Goal: Transaction & Acquisition: Purchase product/service

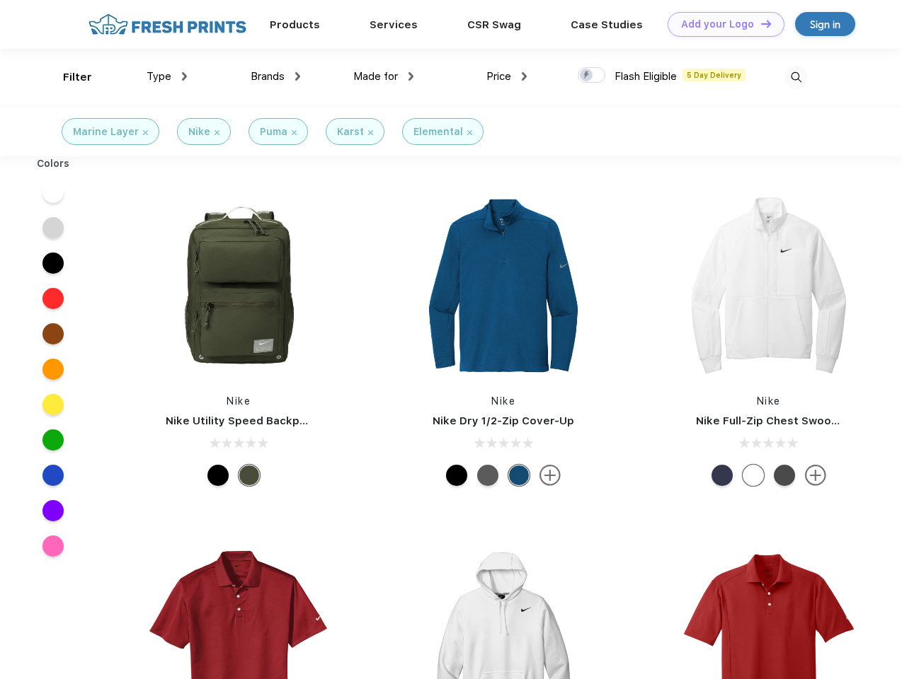
click at [720, 24] on link "Add your Logo Design Tool" at bounding box center [725, 24] width 117 height 25
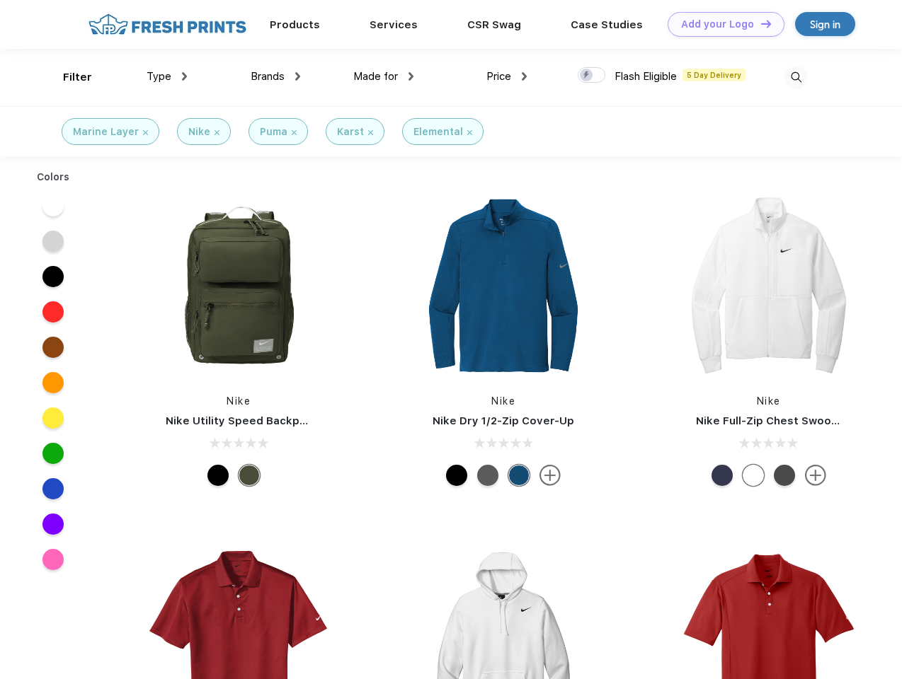
click at [0, 0] on div "Design Tool" at bounding box center [0, 0] width 0 height 0
click at [759, 23] on link "Add your Logo Design Tool" at bounding box center [725, 24] width 117 height 25
click at [68, 77] on div "Filter" at bounding box center [77, 77] width 29 height 16
click at [167, 76] on span "Type" at bounding box center [158, 76] width 25 height 13
click at [275, 76] on span "Brands" at bounding box center [268, 76] width 34 height 13
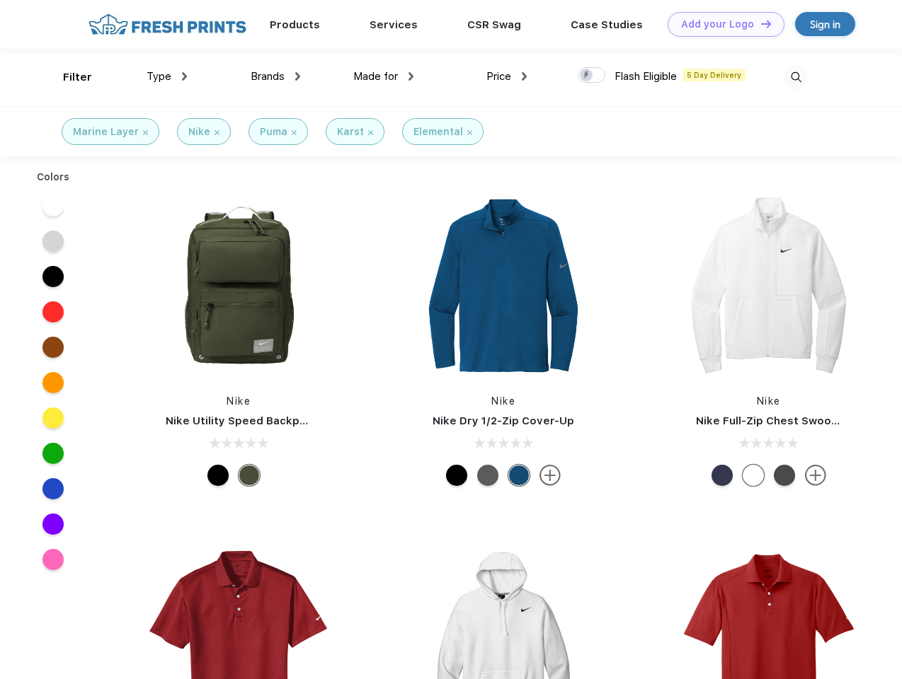
click at [384, 76] on span "Made for" at bounding box center [375, 76] width 45 height 13
click at [507, 76] on span "Price" at bounding box center [498, 76] width 25 height 13
click at [592, 76] on div at bounding box center [591, 75] width 28 height 16
click at [587, 76] on input "checkbox" at bounding box center [581, 71] width 9 height 9
click at [795, 77] on img at bounding box center [795, 77] width 23 height 23
